Goal: Find contact information: Find contact information

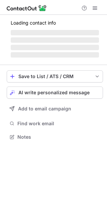
scroll to position [141, 107]
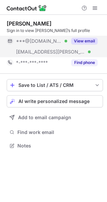
click at [77, 37] on div "View email" at bounding box center [83, 41] width 31 height 11
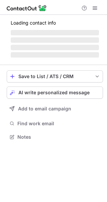
scroll to position [141, 107]
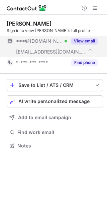
click at [73, 51] on span "***@goddardschools.com" at bounding box center [51, 52] width 70 height 6
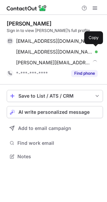
scroll to position [151, 107]
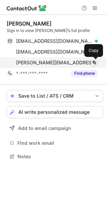
click at [96, 62] on span at bounding box center [94, 62] width 5 height 5
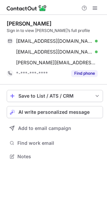
scroll to position [151, 107]
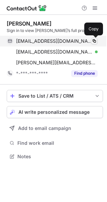
click at [94, 41] on span at bounding box center [94, 40] width 5 height 5
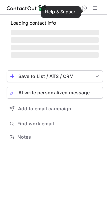
scroll to position [162, 107]
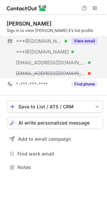
click at [74, 44] on button "View email" at bounding box center [85, 41] width 27 height 7
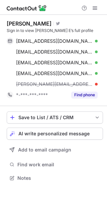
scroll to position [173, 107]
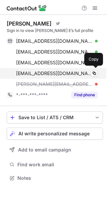
click at [68, 69] on div "[EMAIL_ADDRESS][DOMAIN_NAME] Verified Copy" at bounding box center [52, 73] width 91 height 11
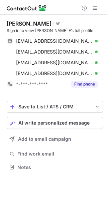
scroll to position [162, 107]
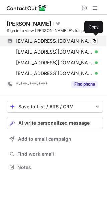
click at [74, 38] on div "[EMAIL_ADDRESS][DOMAIN_NAME] Verified" at bounding box center [57, 41] width 82 height 6
